Goal: Task Accomplishment & Management: Complete application form

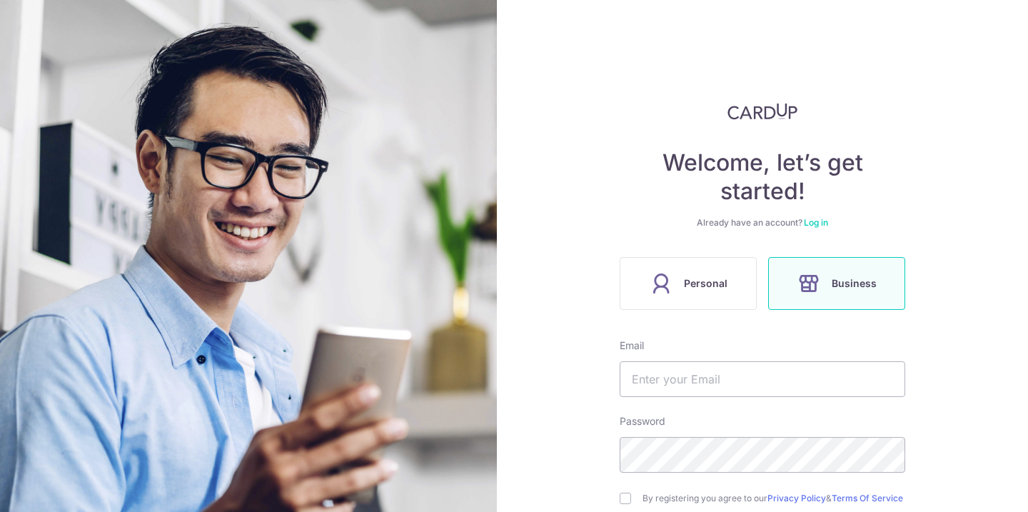
scroll to position [158, 0]
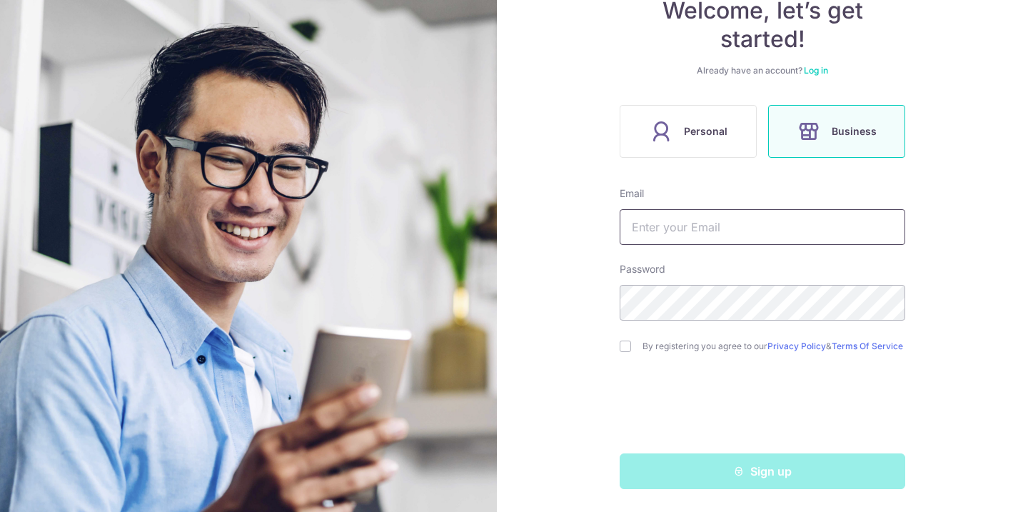
click at [750, 221] on input "text" at bounding box center [763, 227] width 286 height 36
type input "[EMAIL_ADDRESS][DOMAIN_NAME]"
click at [622, 345] on input "checkbox" at bounding box center [625, 346] width 11 height 11
checkbox input "true"
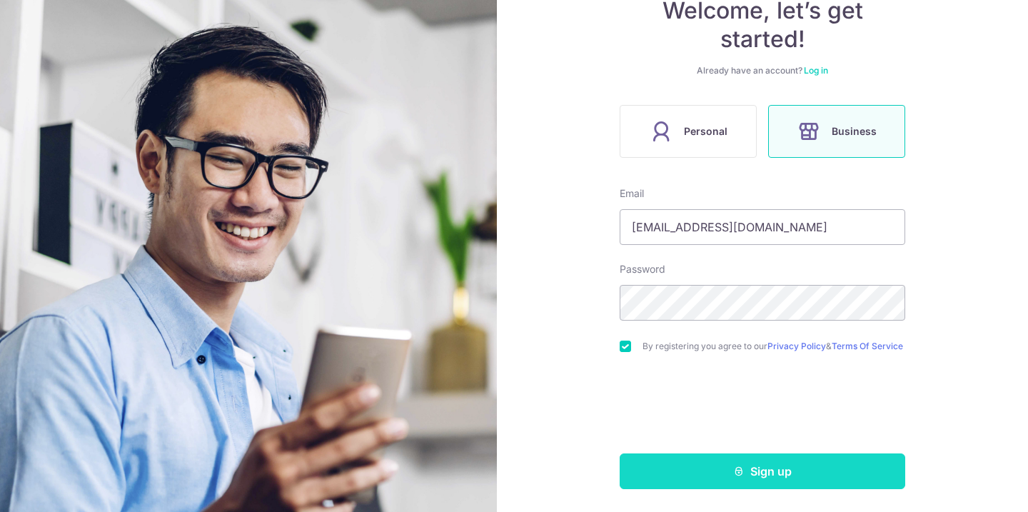
click at [717, 471] on button "Sign up" at bounding box center [763, 471] width 286 height 36
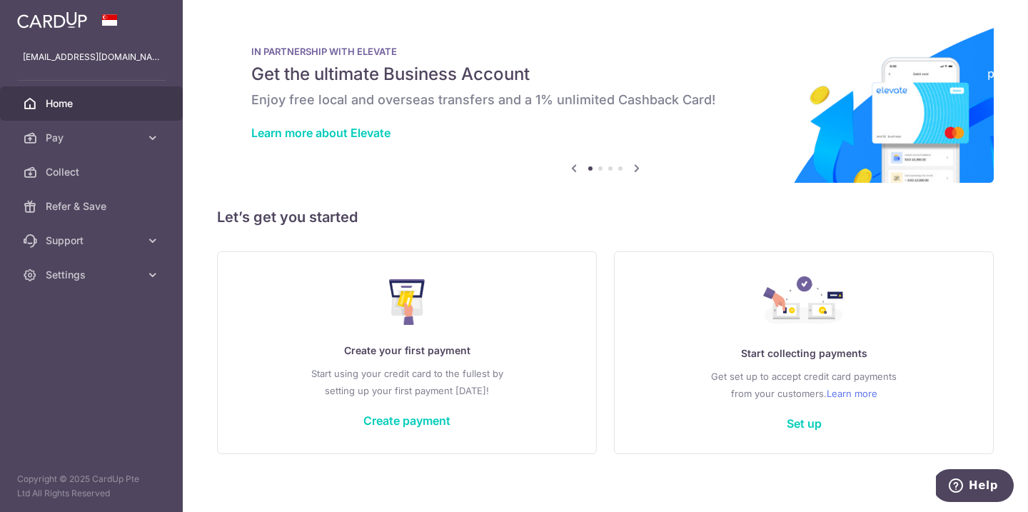
scroll to position [9, 0]
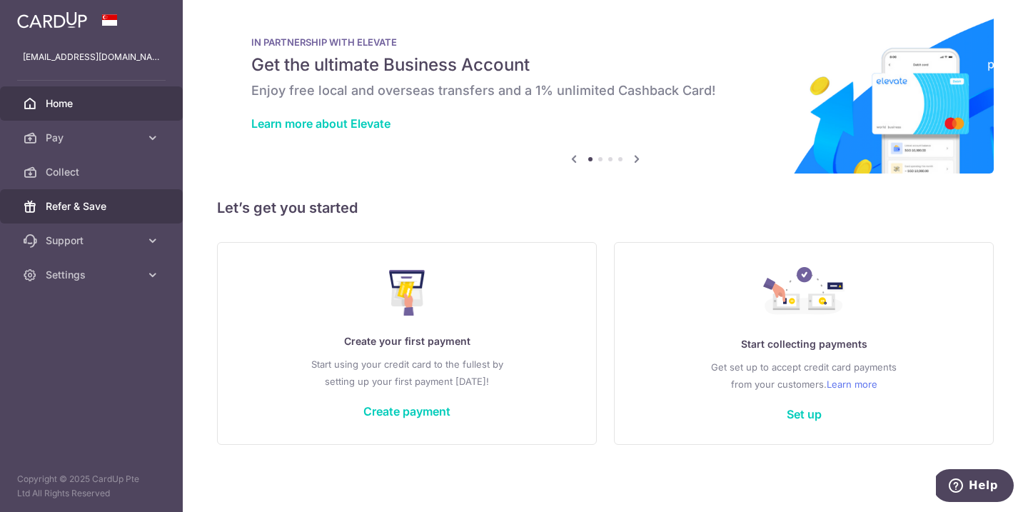
click at [79, 211] on span "Refer & Save" at bounding box center [93, 206] width 94 height 14
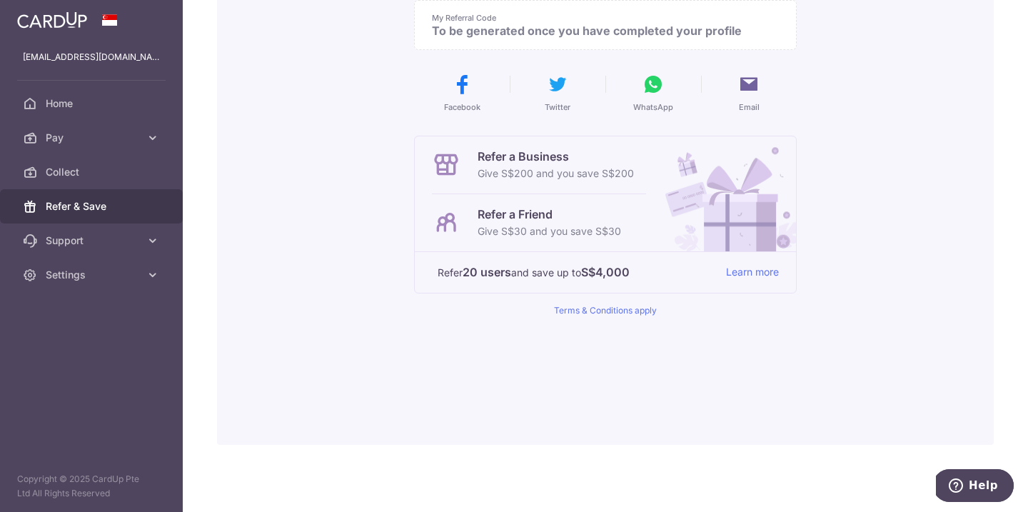
scroll to position [206, 0]
click at [80, 281] on span "Settings" at bounding box center [93, 275] width 94 height 14
click at [81, 241] on span "Support" at bounding box center [93, 241] width 94 height 14
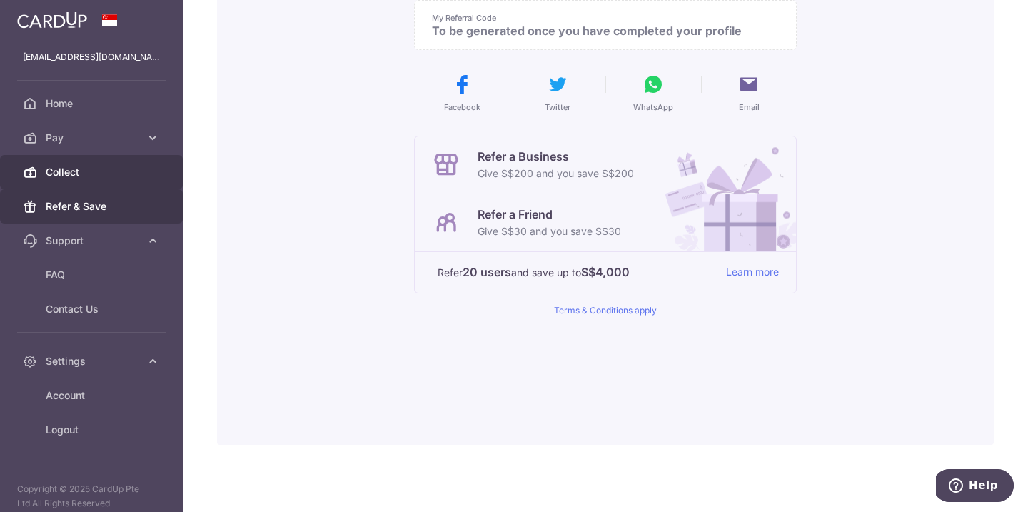
click at [69, 178] on span "Collect" at bounding box center [93, 172] width 94 height 14
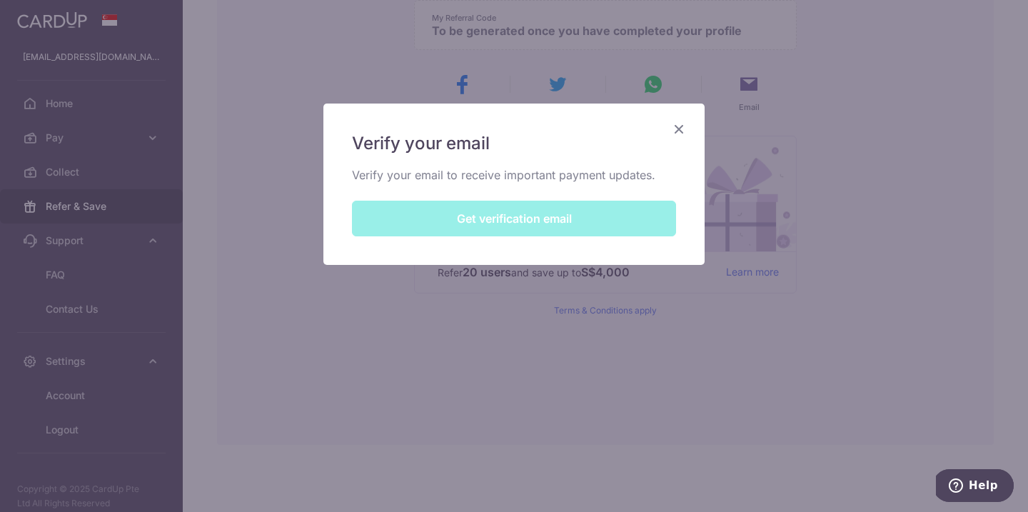
click at [588, 46] on div "Verify your email Verify your email to receive important payment updates. Get v…" at bounding box center [514, 256] width 1028 height 512
click at [586, 209] on div "Verify your email Verify your email to receive important payment updates. Get v…" at bounding box center [513, 184] width 381 height 161
click at [568, 218] on div "Verify your email Verify your email to receive important payment updates. Get v…" at bounding box center [513, 184] width 381 height 161
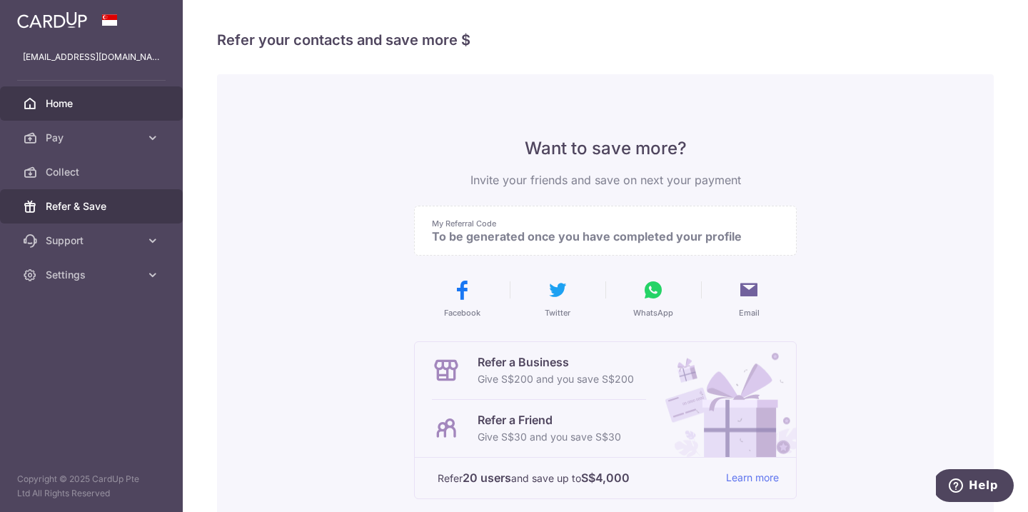
click at [84, 111] on link "Home" at bounding box center [91, 103] width 183 height 34
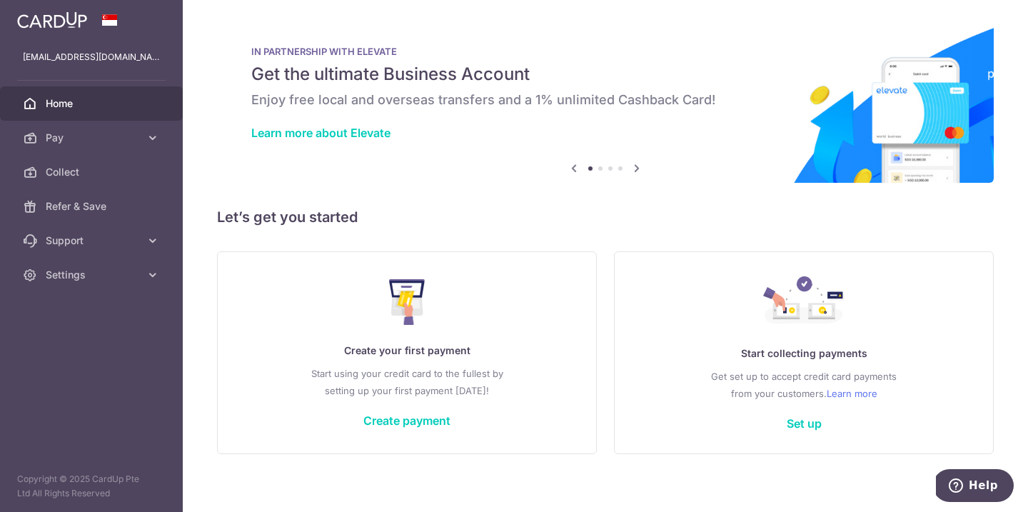
scroll to position [9, 0]
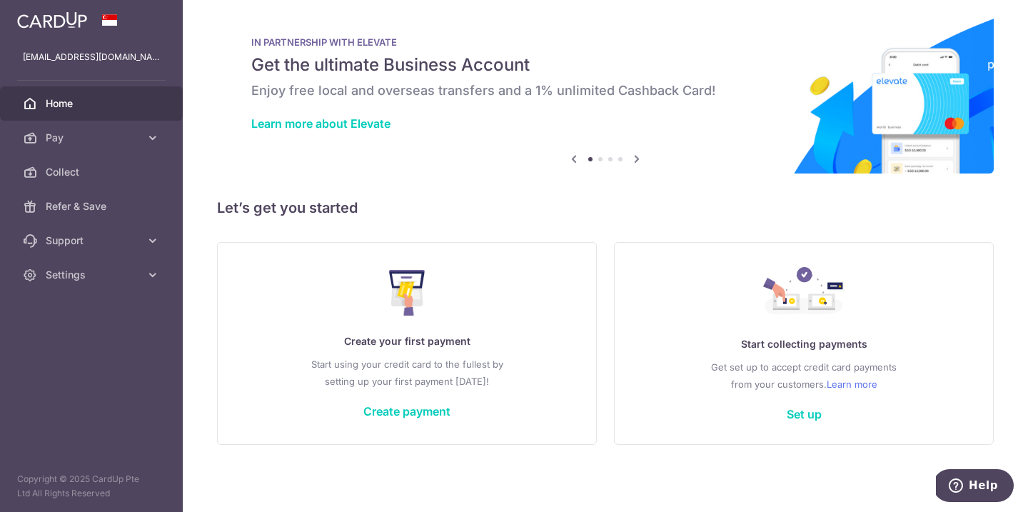
click at [636, 158] on icon at bounding box center [636, 159] width 17 height 18
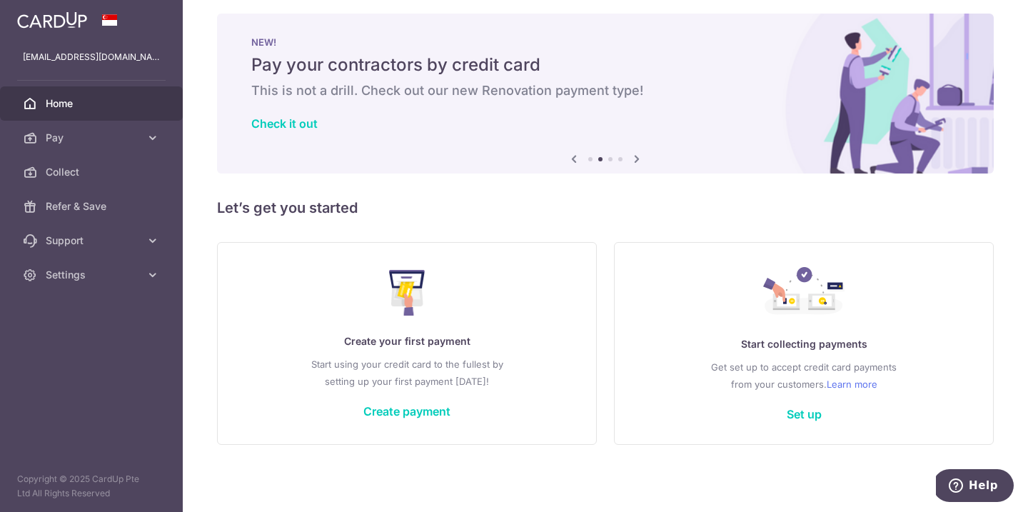
click at [636, 158] on icon at bounding box center [636, 159] width 17 height 18
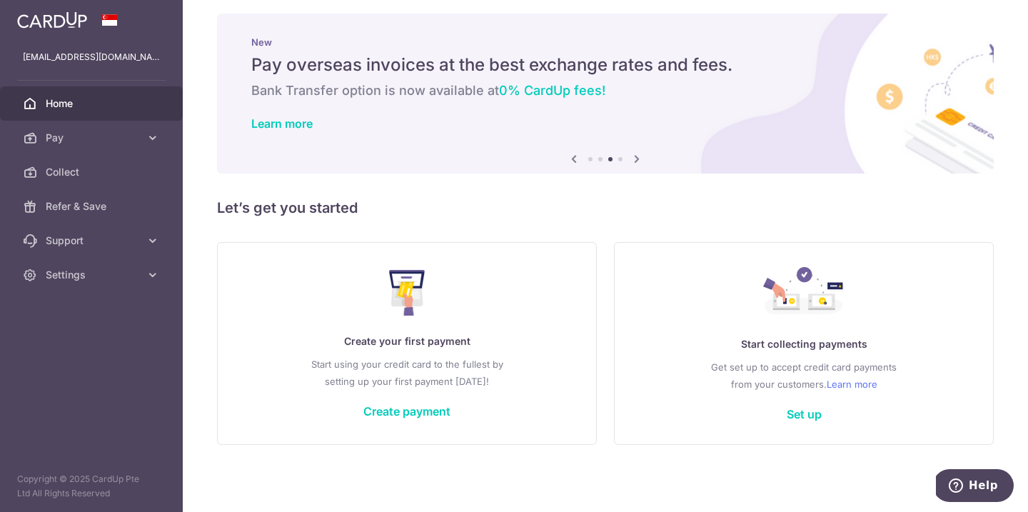
click at [636, 158] on icon at bounding box center [636, 159] width 17 height 18
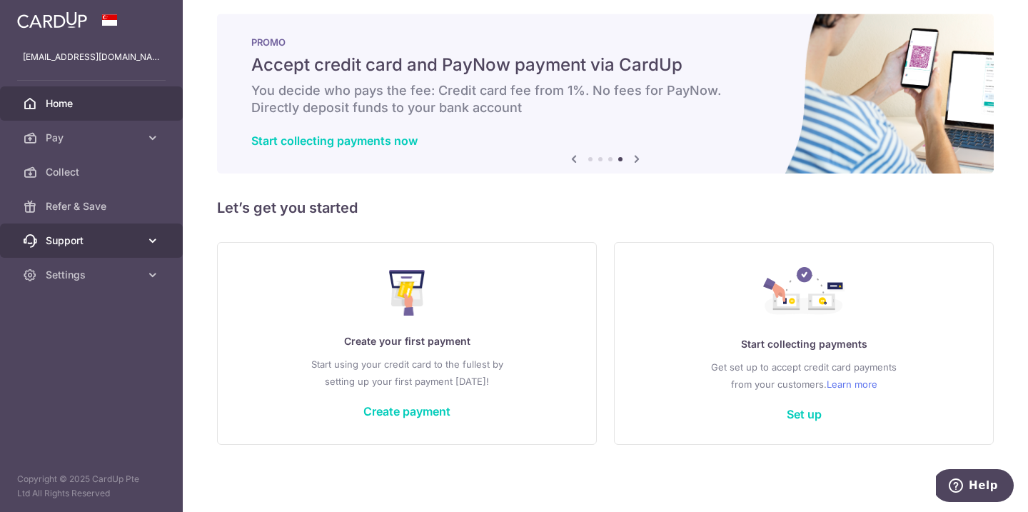
click at [74, 249] on link "Support" at bounding box center [91, 241] width 183 height 34
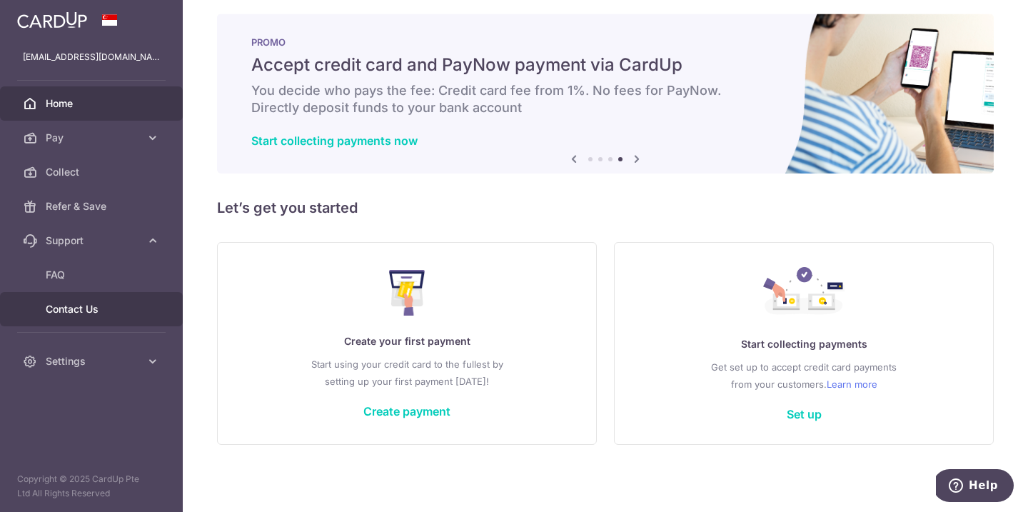
click at [72, 309] on span "Contact Us" at bounding box center [93, 309] width 94 height 14
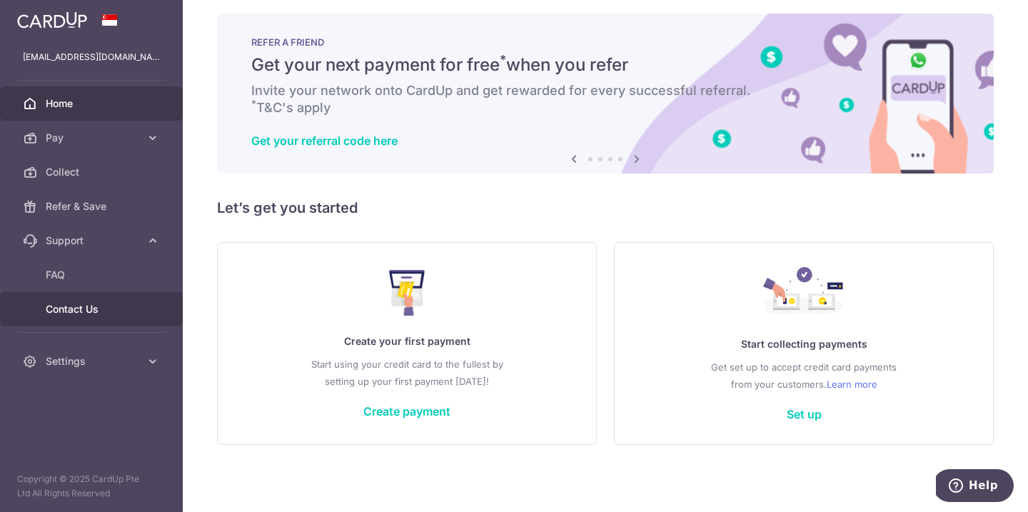
scroll to position [0, 0]
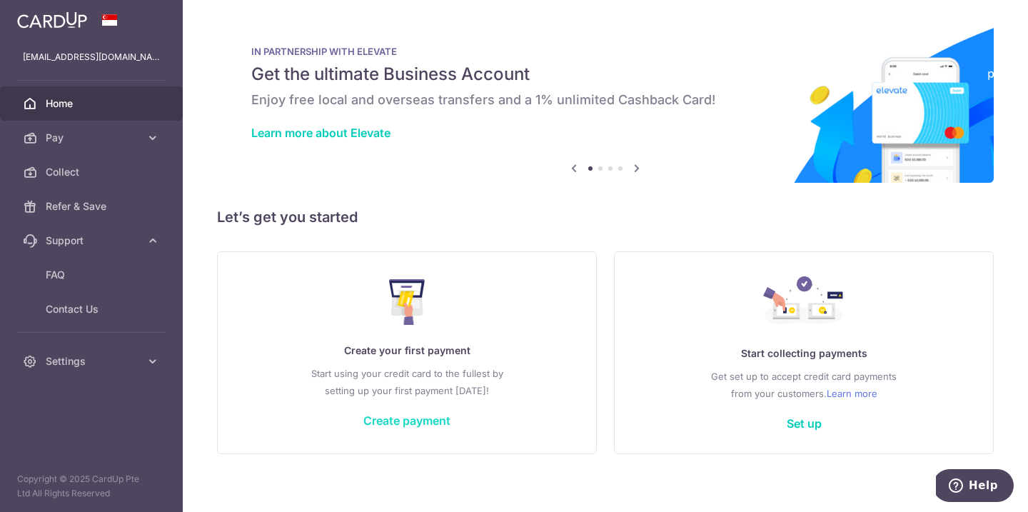
click at [417, 420] on link "Create payment" at bounding box center [406, 420] width 87 height 14
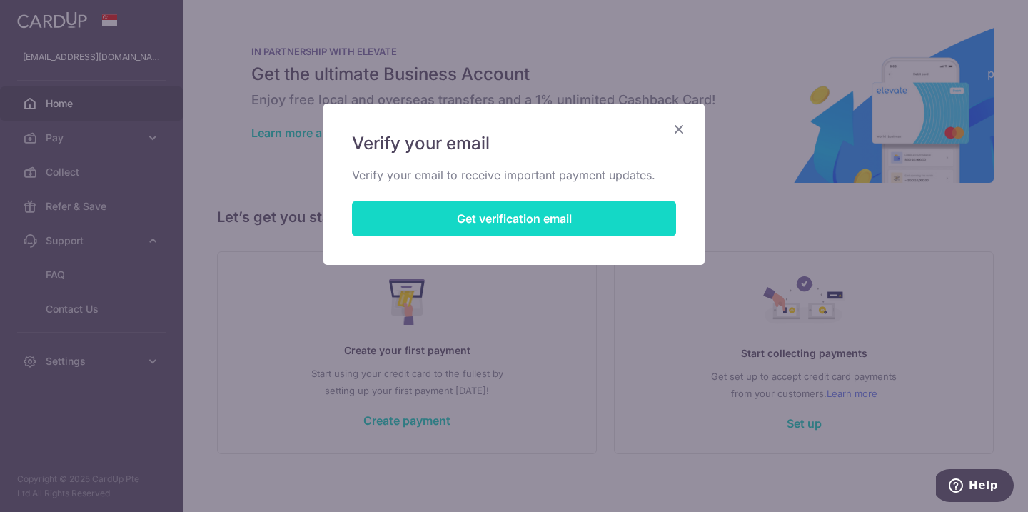
click at [489, 216] on button "Get verification email" at bounding box center [514, 219] width 324 height 36
